Goal: Find specific page/section: Find specific page/section

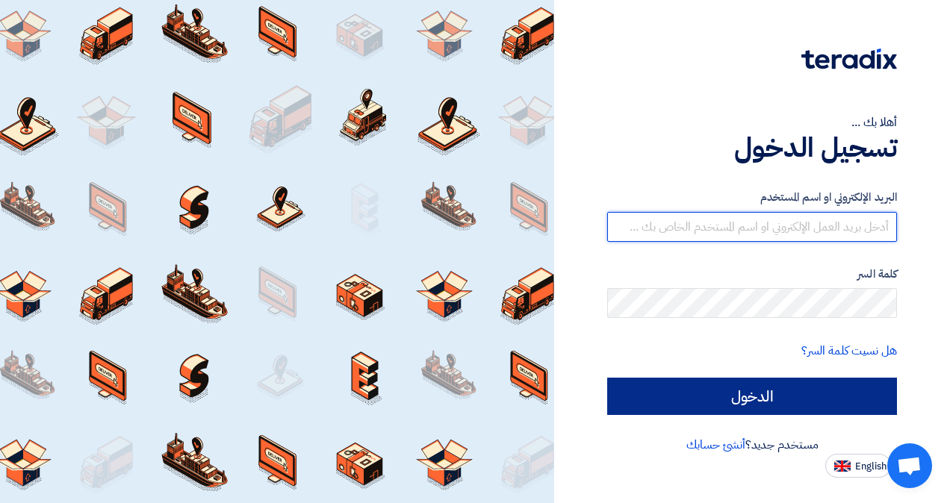
type input "[EMAIL_ADDRESS][DOMAIN_NAME]"
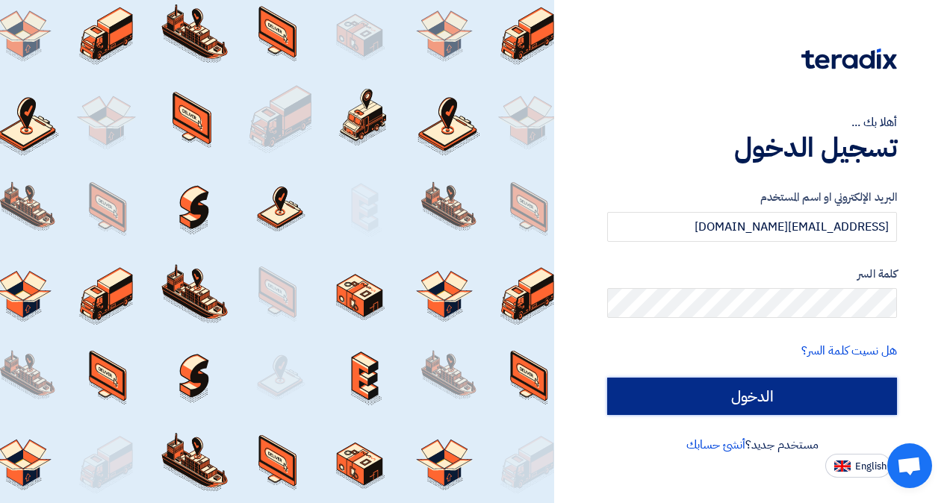
click at [734, 380] on input "الدخول" at bounding box center [752, 396] width 290 height 37
type input "Sign in"
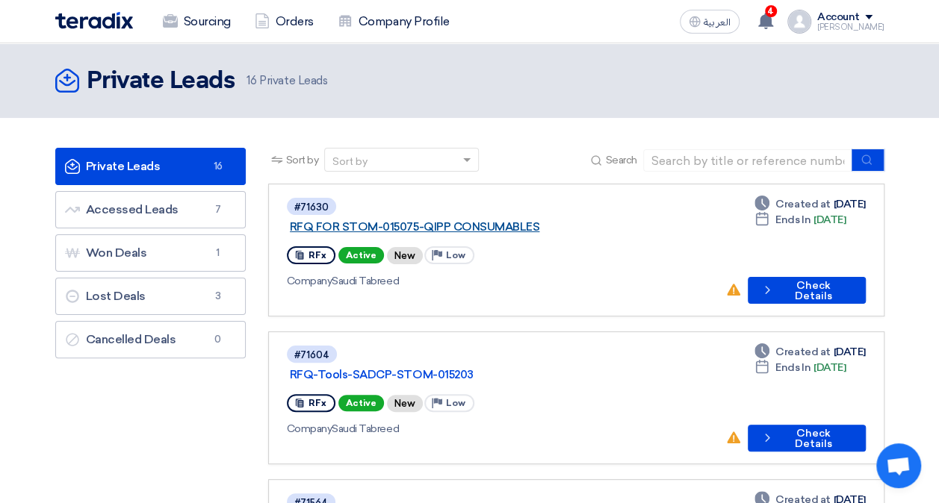
click at [515, 220] on link "RFQ FOR STOM-015075-QIPP CONSUMABLES" at bounding box center [476, 226] width 373 height 13
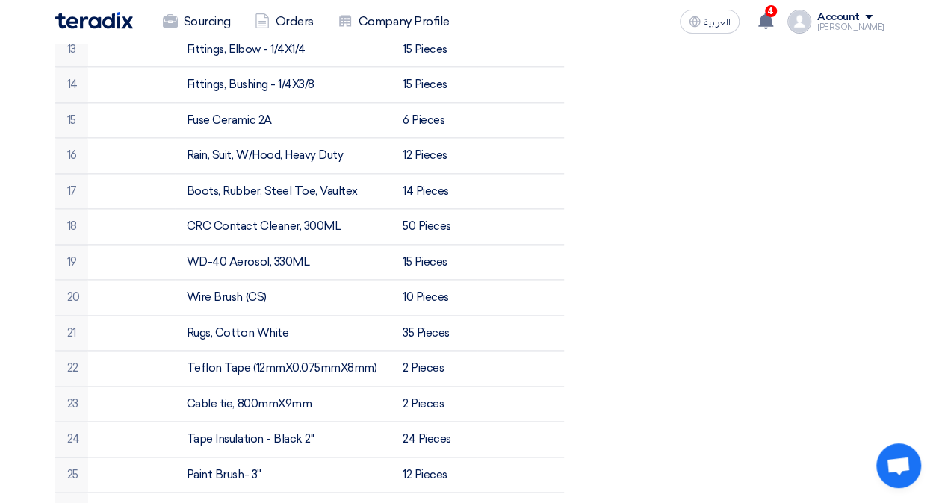
scroll to position [448, 0]
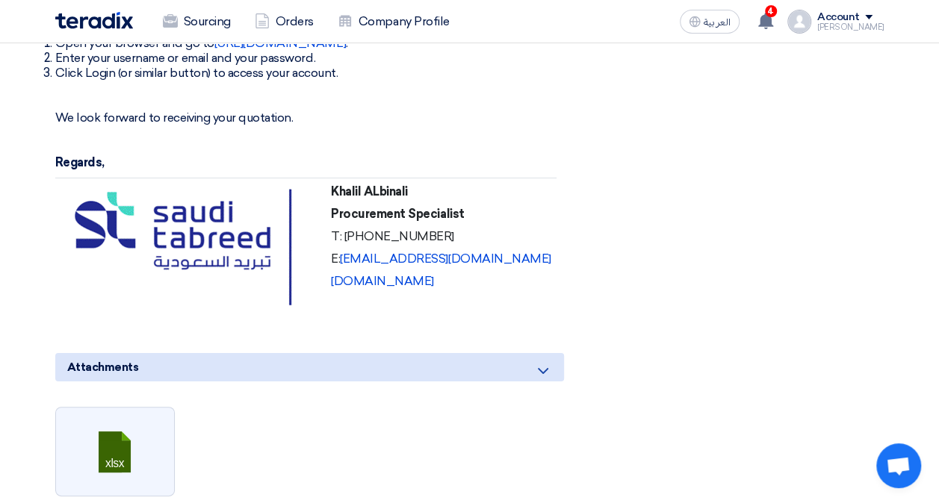
scroll to position [2987, 0]
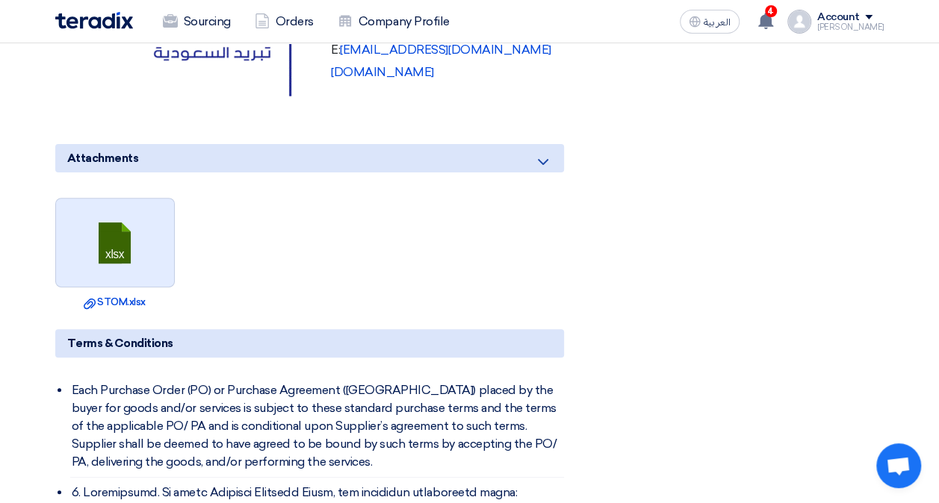
click at [126, 231] on link at bounding box center [115, 244] width 119 height 90
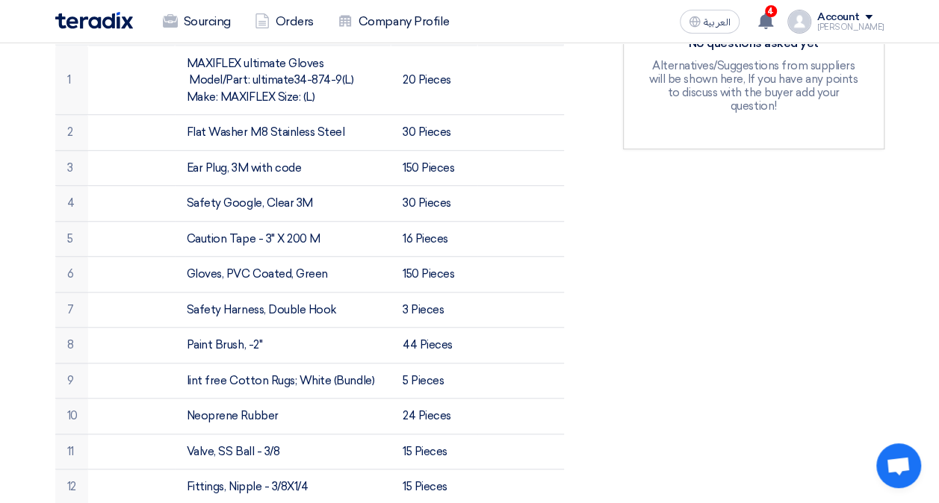
scroll to position [0, 0]
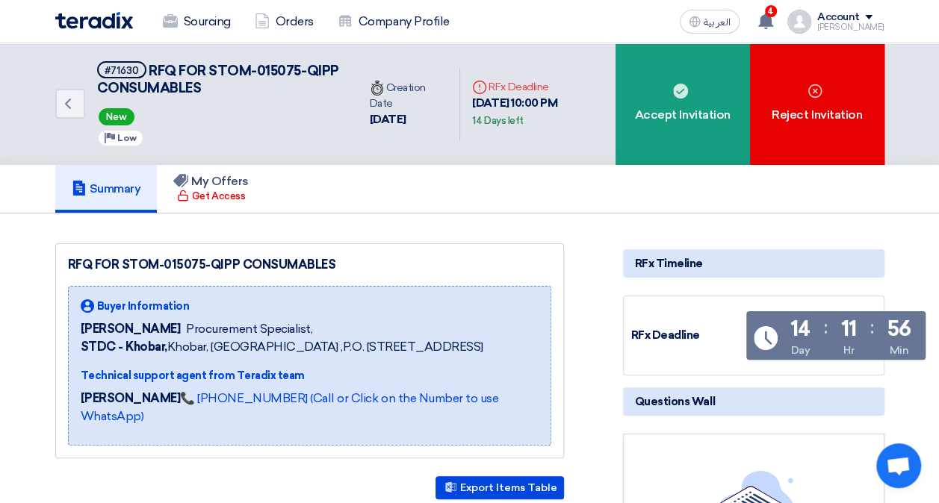
click at [54, 14] on div "Sourcing Orders Company Profile العربية ع 4 New request received, check details…" at bounding box center [469, 21] width 851 height 43
click at [65, 22] on img at bounding box center [94, 20] width 78 height 17
